Goal: Understand process/instructions: Learn about a topic

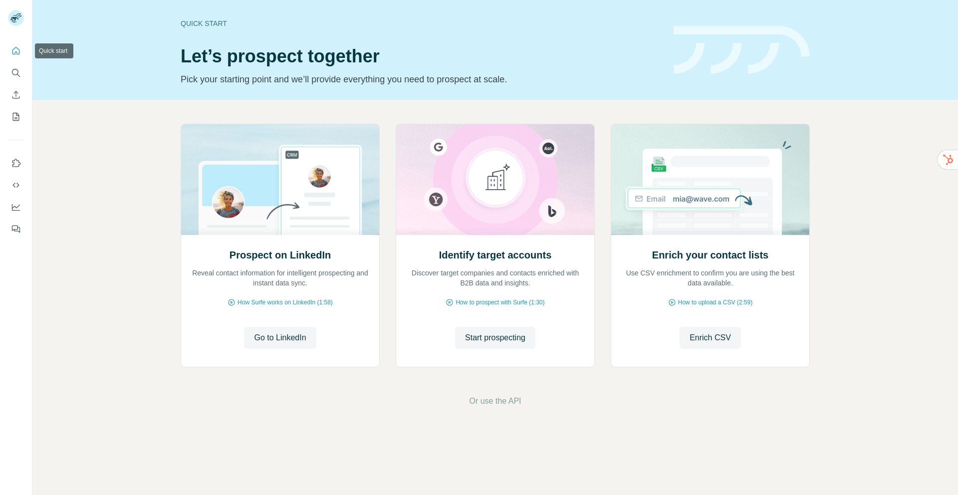
click at [11, 50] on icon "Quick start" at bounding box center [16, 51] width 10 height 10
click at [12, 49] on icon "Quick start" at bounding box center [15, 50] width 7 height 7
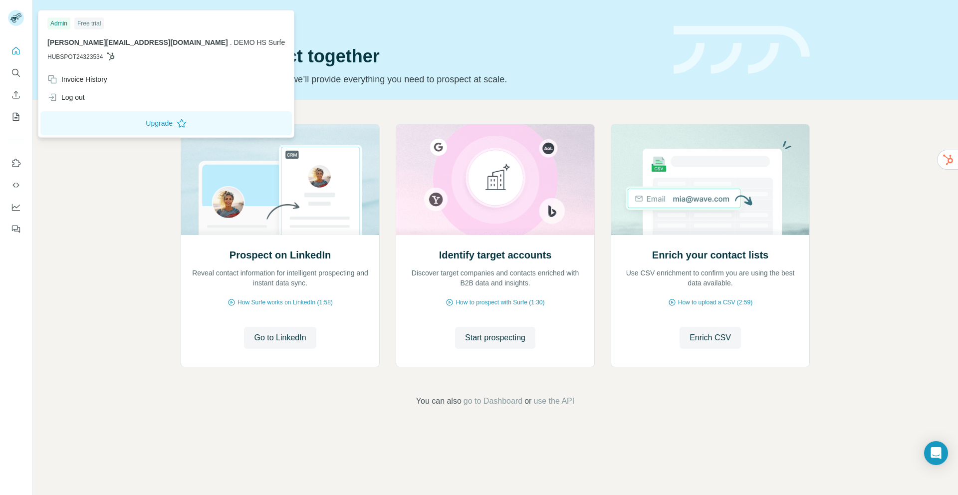
click at [12, 18] on img at bounding box center [16, 18] width 16 height 16
click at [85, 94] on div "Log out" at bounding box center [65, 97] width 37 height 10
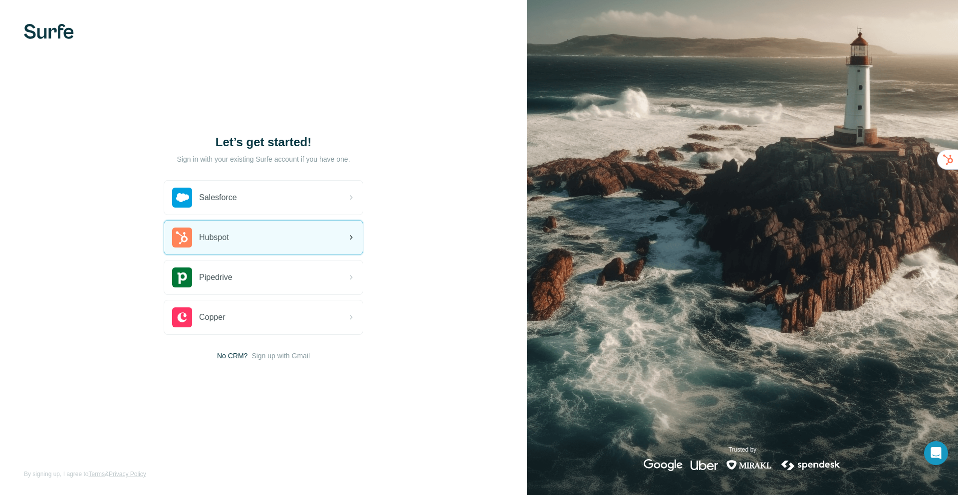
click at [250, 241] on div "Hubspot" at bounding box center [263, 237] width 199 height 34
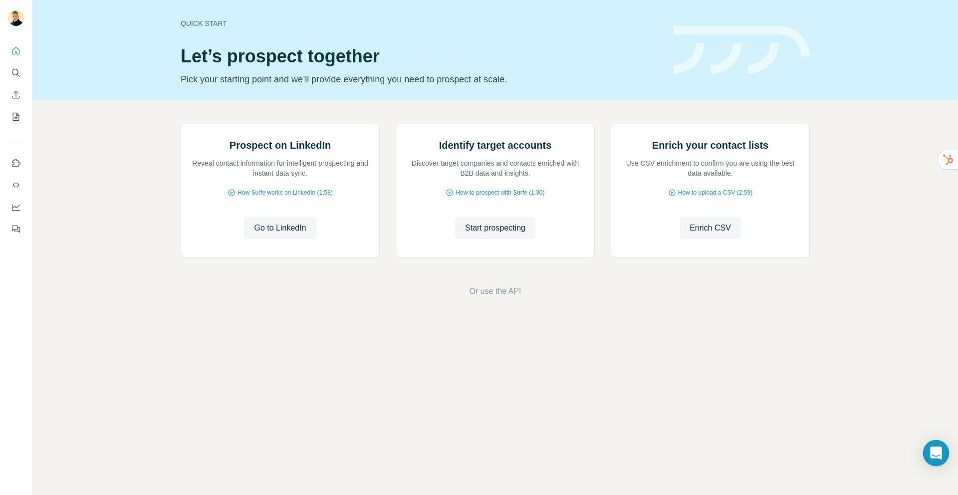
click at [937, 452] on icon "Open Intercom Messenger" at bounding box center [935, 452] width 11 height 13
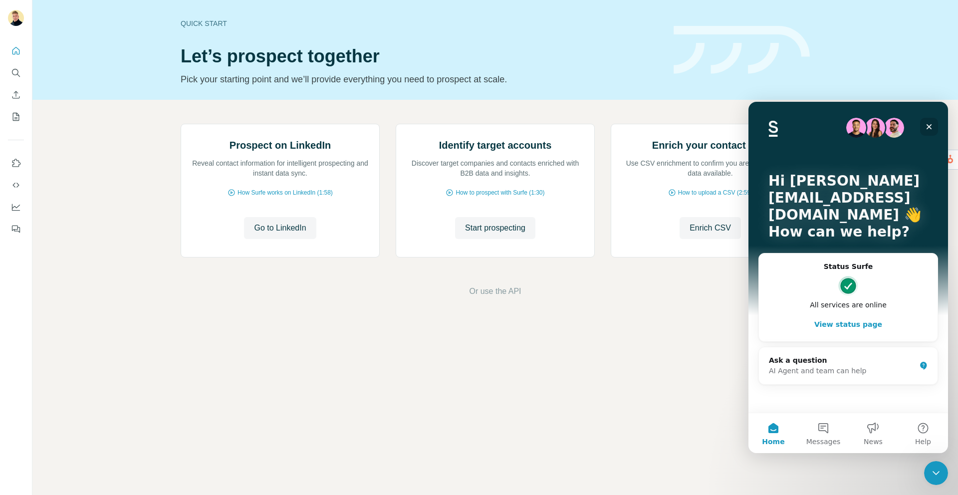
click at [927, 121] on div "Close" at bounding box center [929, 127] width 18 height 18
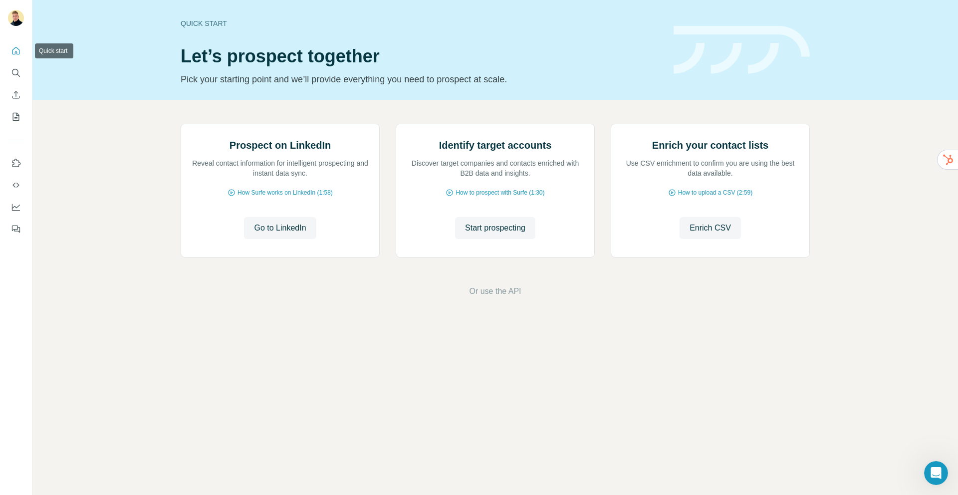
click at [20, 51] on icon "Quick start" at bounding box center [16, 51] width 10 height 10
click at [17, 187] on icon "Use Surfe API" at bounding box center [15, 185] width 6 height 5
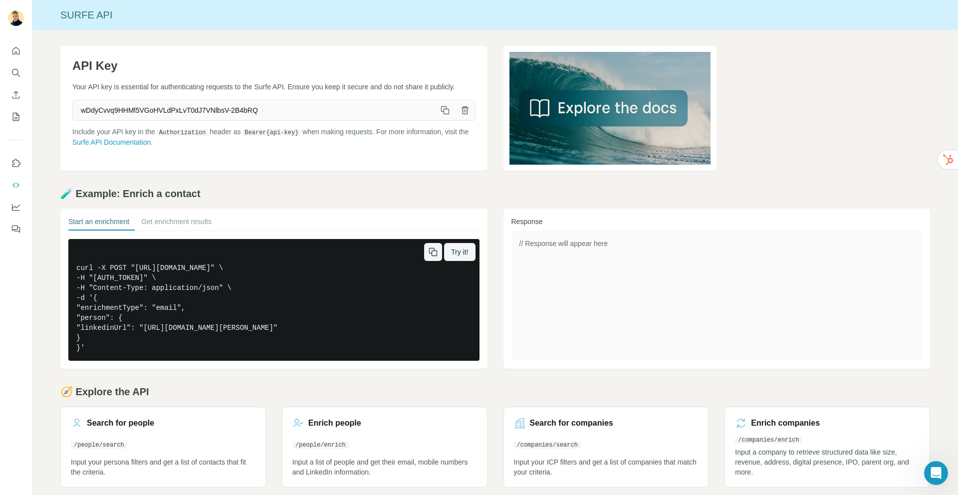
scroll to position [8, 0]
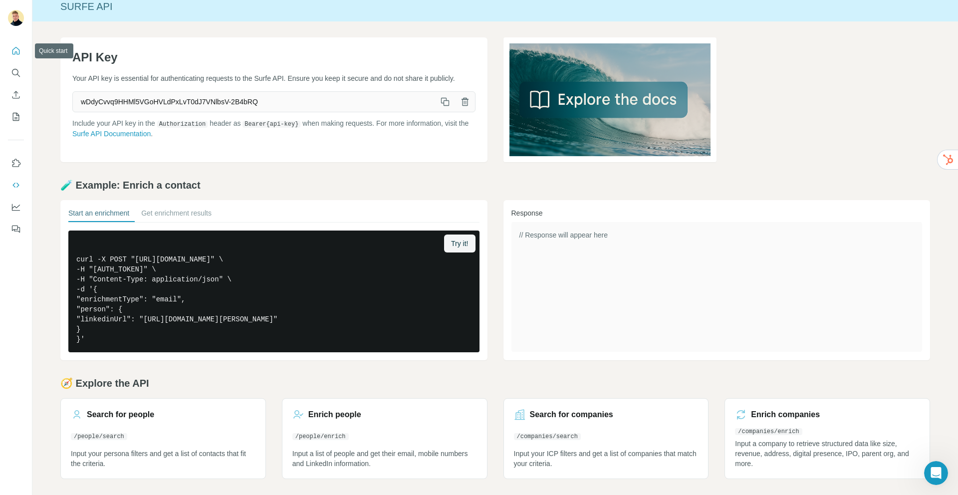
click at [18, 48] on icon "Quick start" at bounding box center [16, 51] width 10 height 10
